Goal: Check status: Check status

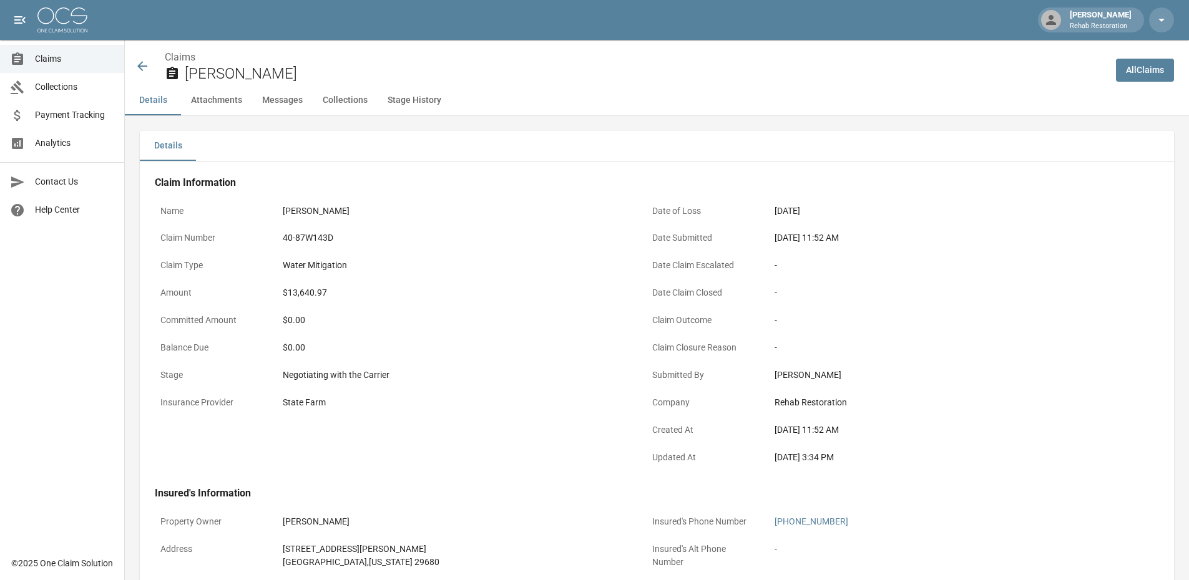
scroll to position [281, 0]
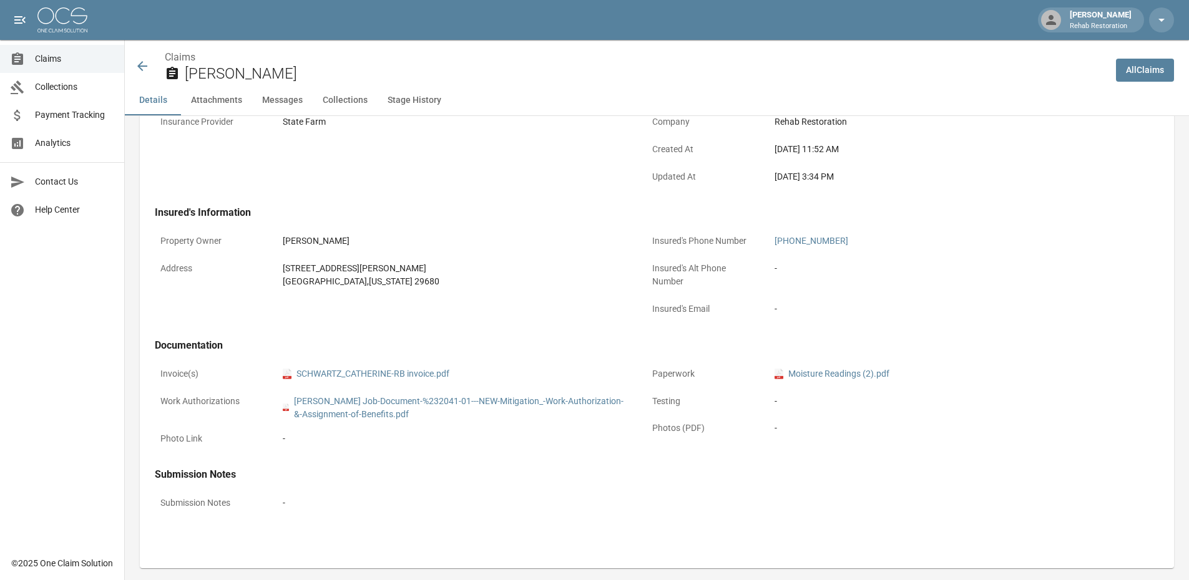
click at [55, 59] on span "Claims" at bounding box center [74, 58] width 79 height 13
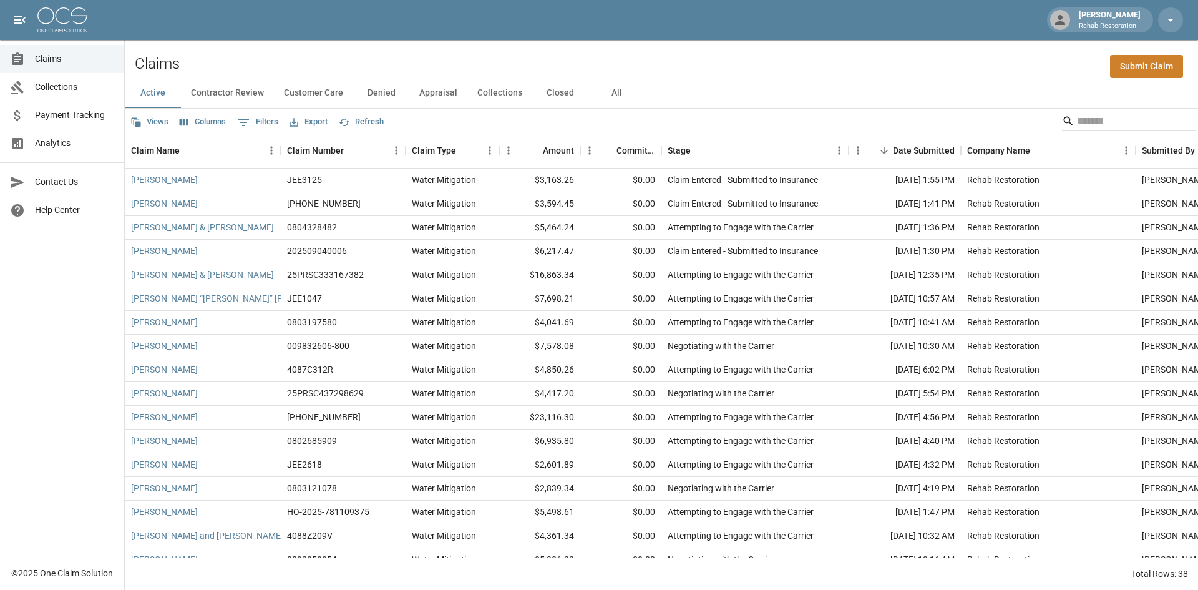
click at [618, 92] on button "All" at bounding box center [617, 93] width 56 height 30
click at [151, 98] on button "Active" at bounding box center [153, 93] width 56 height 30
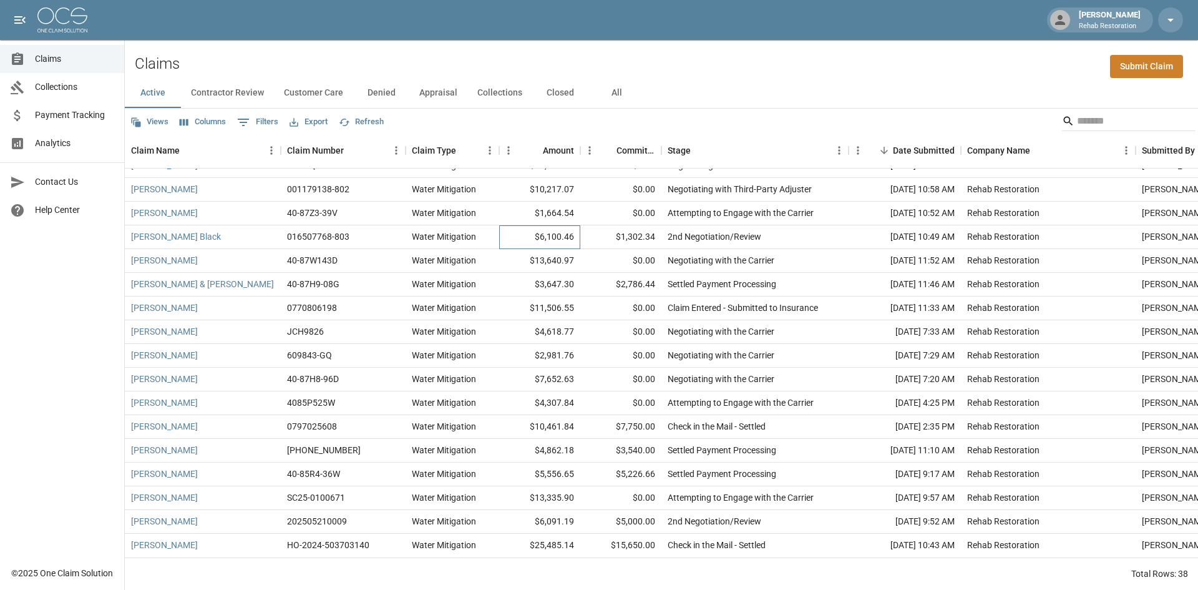
click at [537, 225] on div "$6,100.46" at bounding box center [539, 237] width 81 height 24
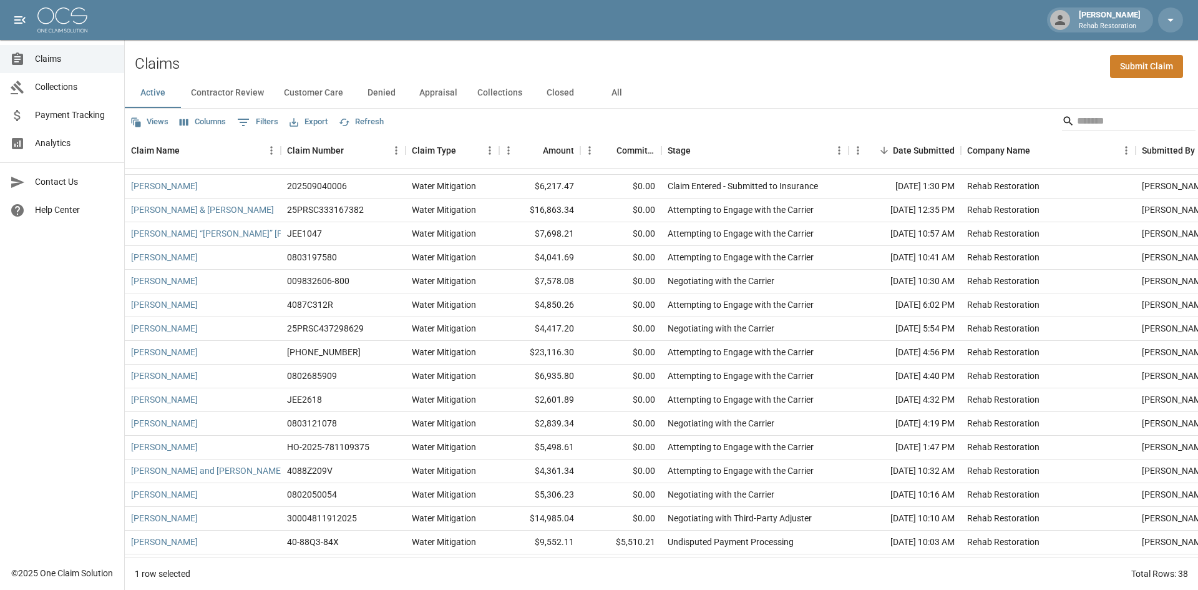
scroll to position [0, 0]
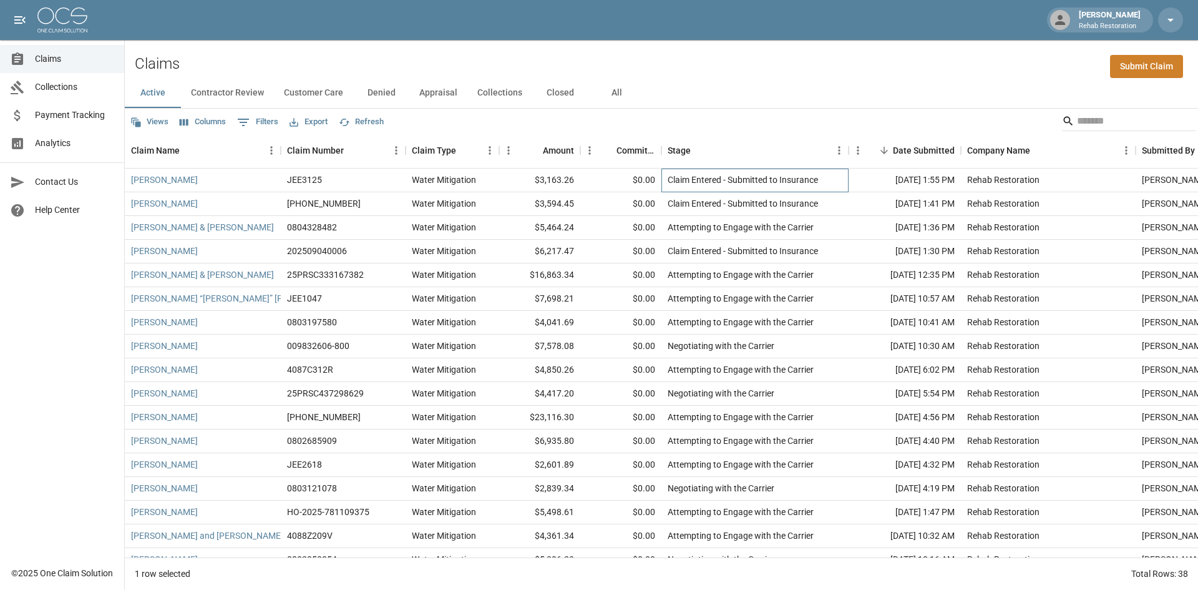
click at [745, 187] on div "Claim Entered - Submitted to Insurance" at bounding box center [755, 181] width 187 height 24
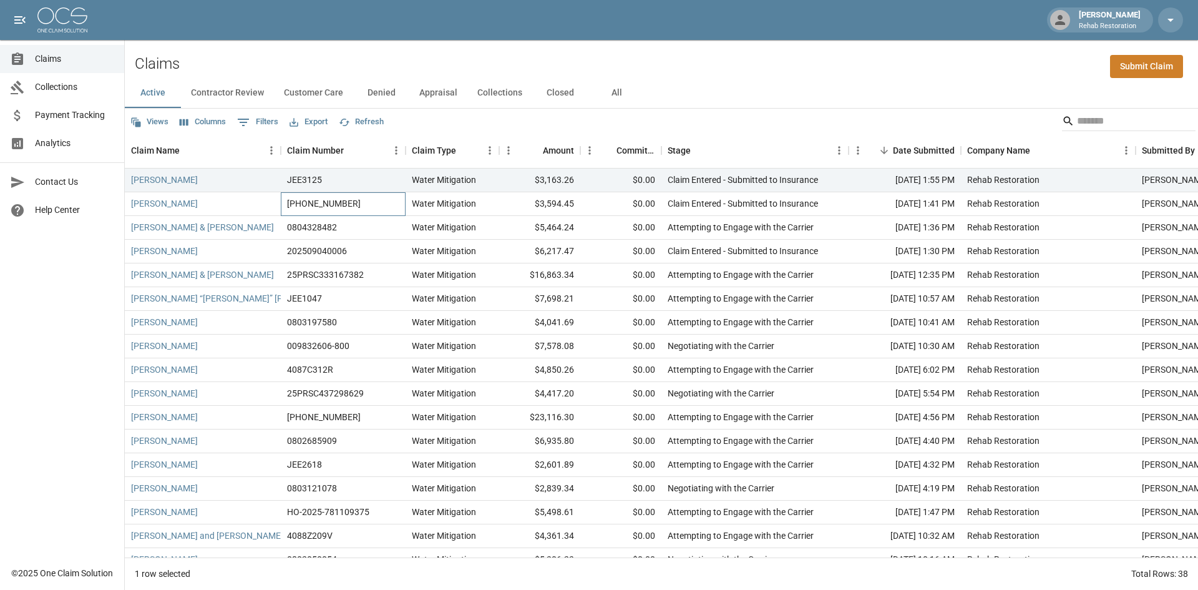
click at [336, 195] on div "[PHONE_NUMBER]" at bounding box center [343, 204] width 125 height 24
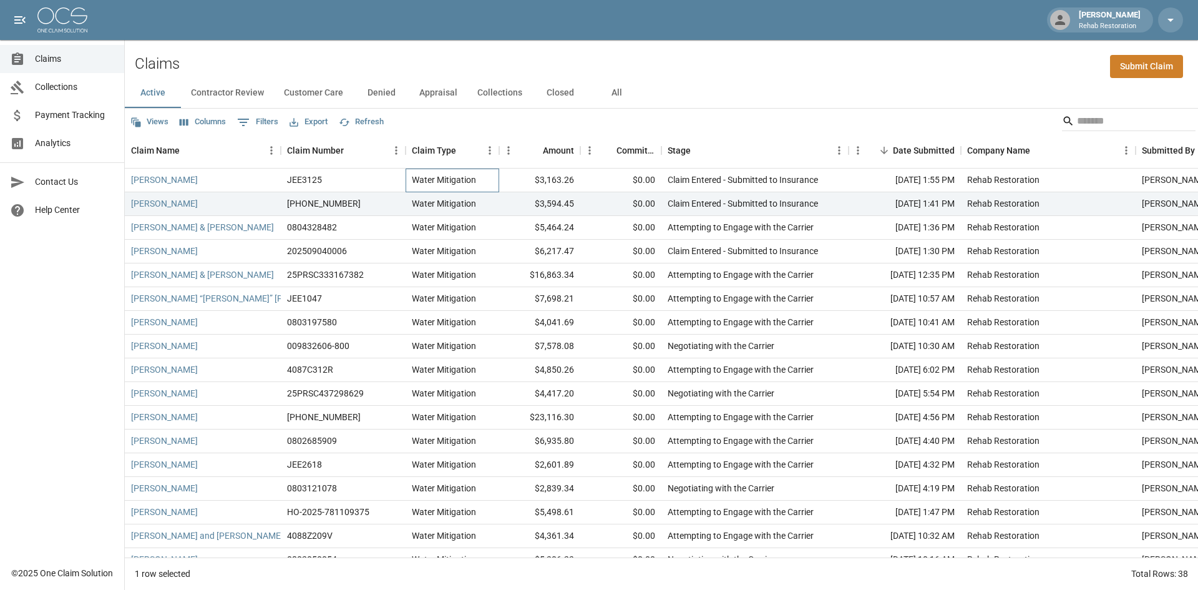
click at [447, 172] on div "Water Mitigation" at bounding box center [453, 181] width 94 height 24
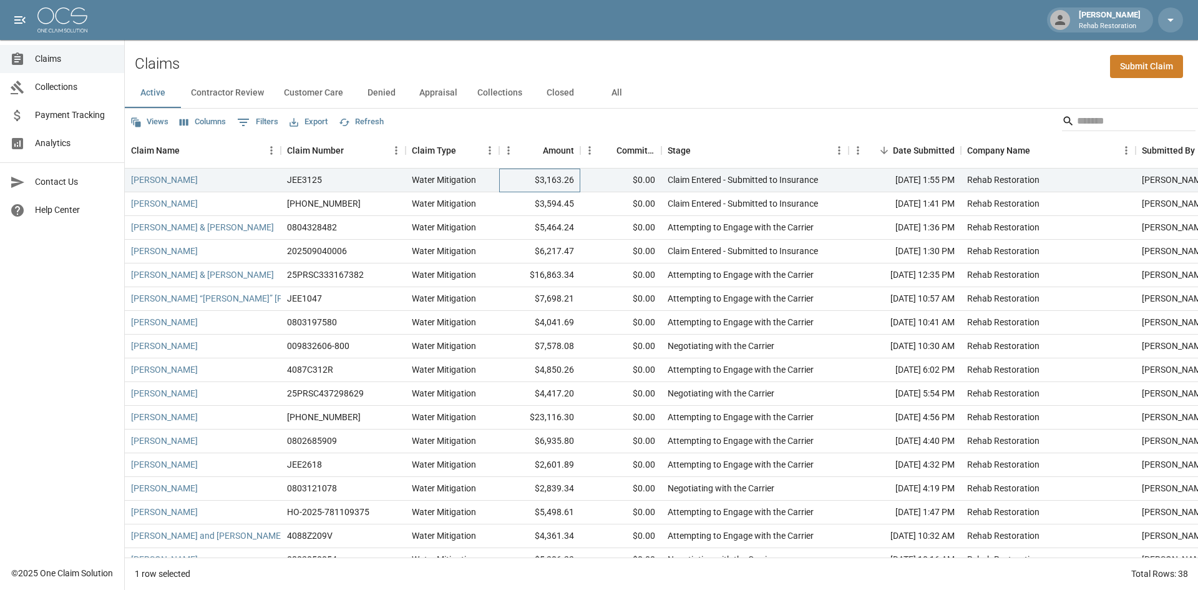
click at [560, 183] on div "$3,163.26" at bounding box center [539, 181] width 81 height 24
click at [572, 201] on div "$3,594.45" at bounding box center [539, 204] width 81 height 24
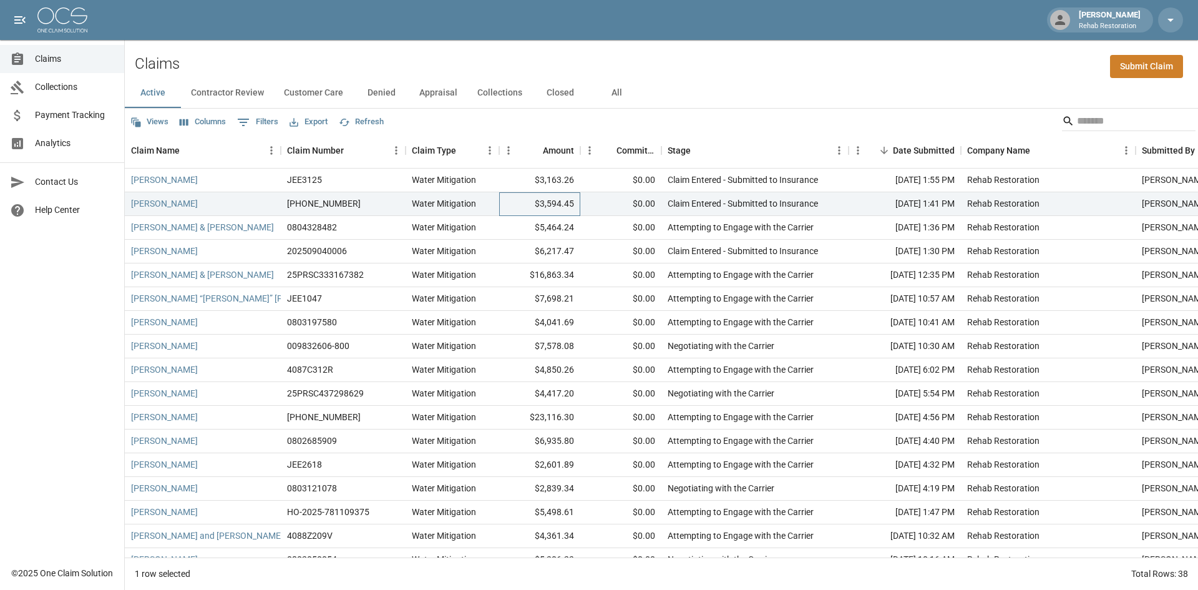
click at [572, 201] on div "$3,594.45" at bounding box center [539, 204] width 81 height 24
click at [565, 175] on div "$3,163.26" at bounding box center [539, 181] width 81 height 24
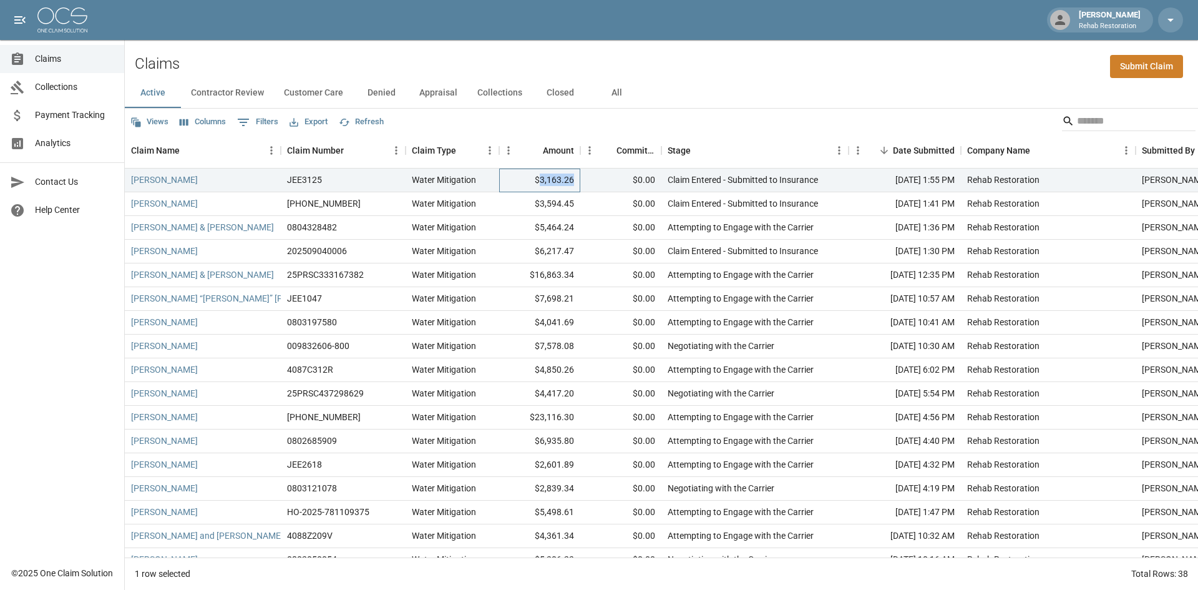
click at [565, 175] on div "$3,163.26" at bounding box center [539, 181] width 81 height 24
